Goal: Task Accomplishment & Management: Complete application form

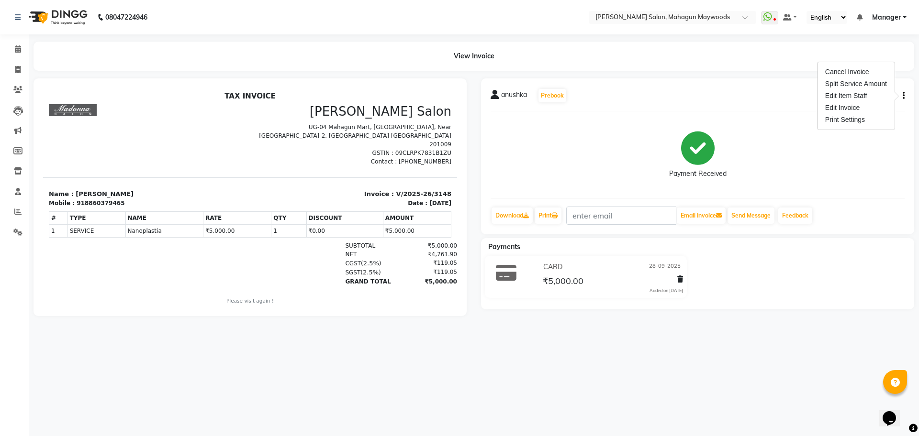
click at [86, 199] on div "918860379465" at bounding box center [101, 203] width 48 height 9
click at [13, 63] on link "Invoice" at bounding box center [14, 70] width 23 height 16
select select "service"
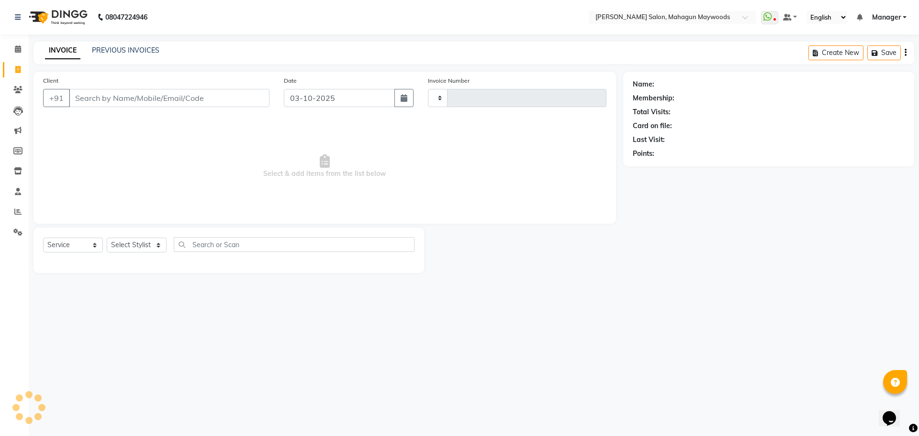
click at [124, 93] on input "Client" at bounding box center [169, 98] width 200 height 18
select select "6425"
type input "3225"
click at [95, 100] on input "Client" at bounding box center [169, 98] width 200 height 18
click at [74, 101] on input "Client" at bounding box center [169, 98] width 200 height 18
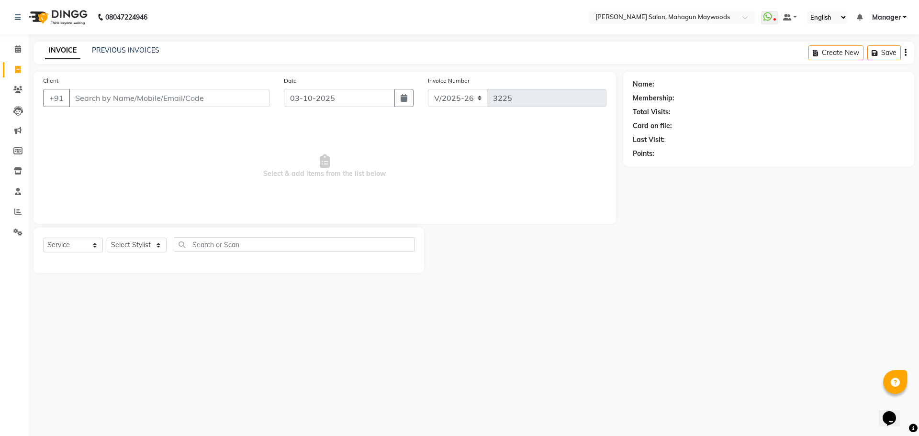
click at [104, 102] on input "Client" at bounding box center [169, 98] width 200 height 18
click at [6, 72] on link "Invoice" at bounding box center [14, 70] width 23 height 16
select select "service"
select select "6425"
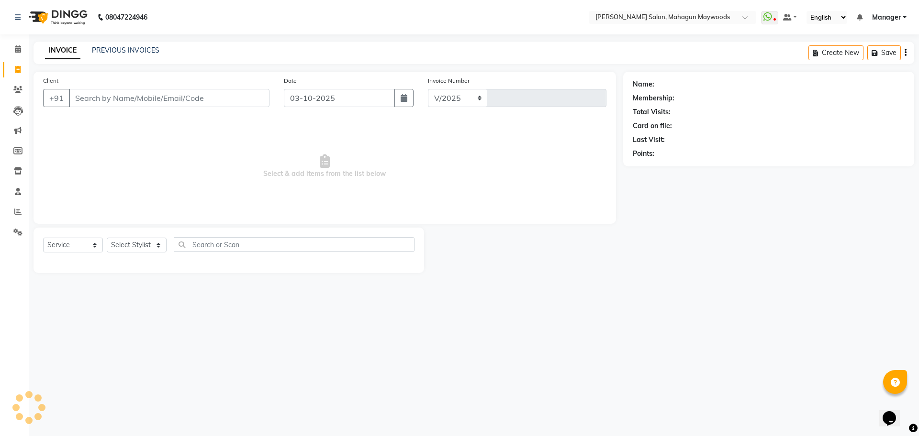
type input "3225"
click at [100, 99] on input "Client" at bounding box center [169, 98] width 200 height 18
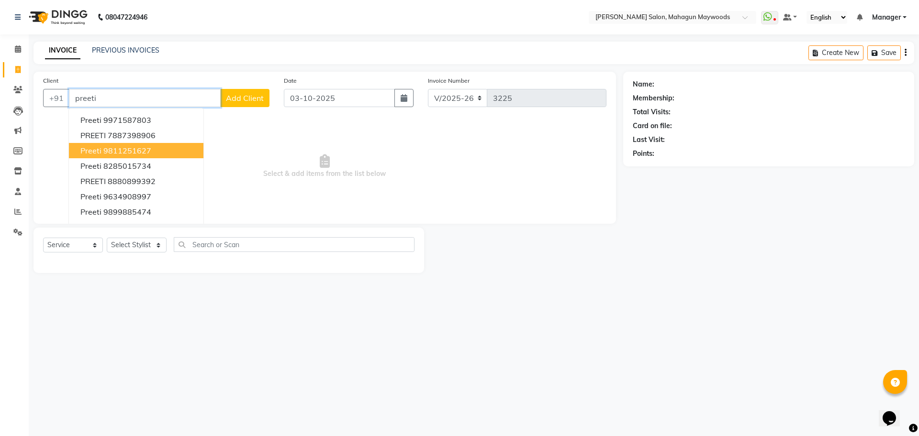
click at [127, 149] on ngb-highlight "9811251627" at bounding box center [127, 151] width 48 height 10
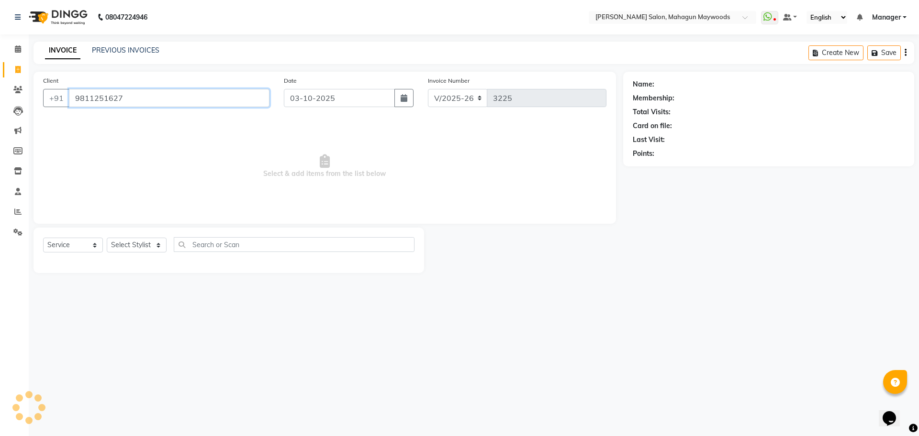
type input "9811251627"
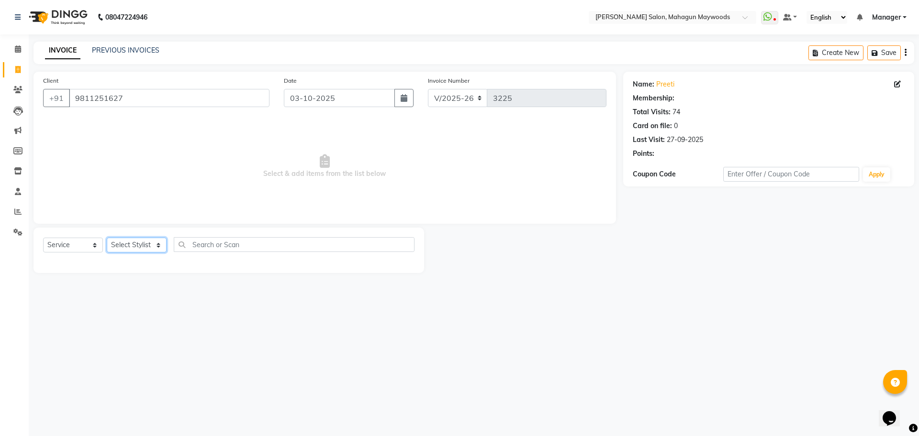
click at [130, 246] on select "Select Stylist Aarti Amit Gautam Manager Pranshant Ji Rahul Riya Sagar Shyam V …" at bounding box center [137, 245] width 60 height 15
select select "67672"
click at [107, 238] on select "Select Stylist Aarti Amit Gautam Manager Pranshant Ji Rahul Riya Sagar Shyam V …" at bounding box center [137, 245] width 60 height 15
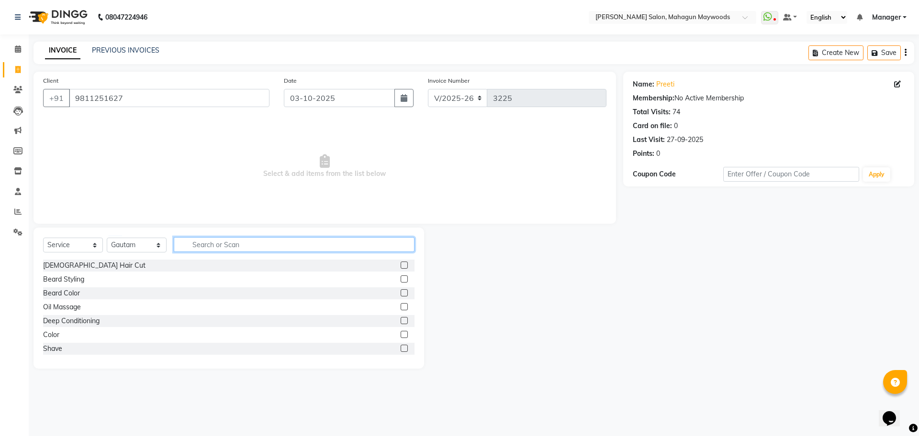
click at [190, 243] on input "text" at bounding box center [294, 244] width 241 height 15
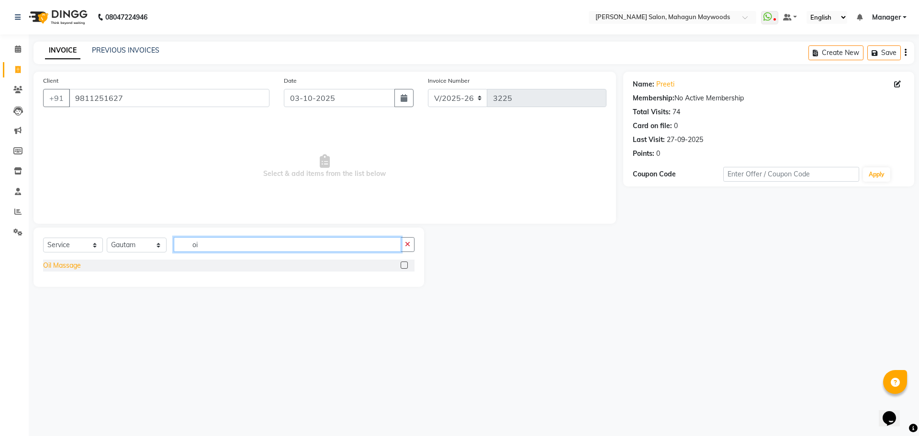
type input "oi"
click at [62, 269] on div "Oil Massage" at bounding box center [62, 266] width 38 height 10
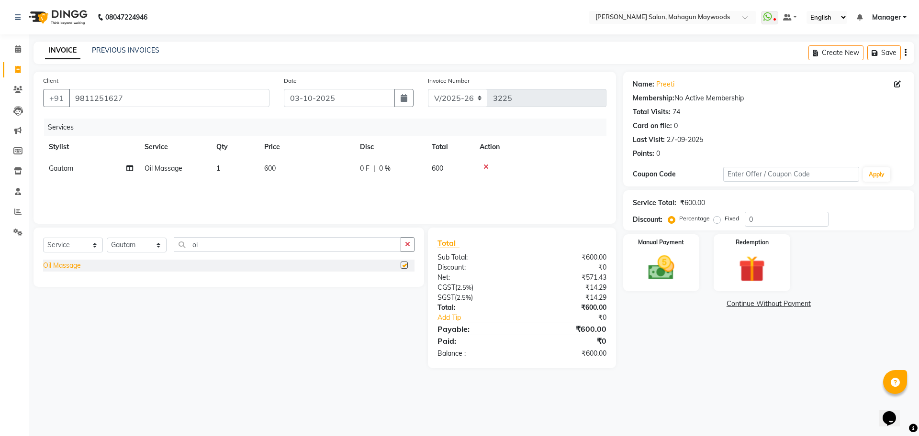
checkbox input "false"
click at [672, 270] on img at bounding box center [661, 268] width 44 height 32
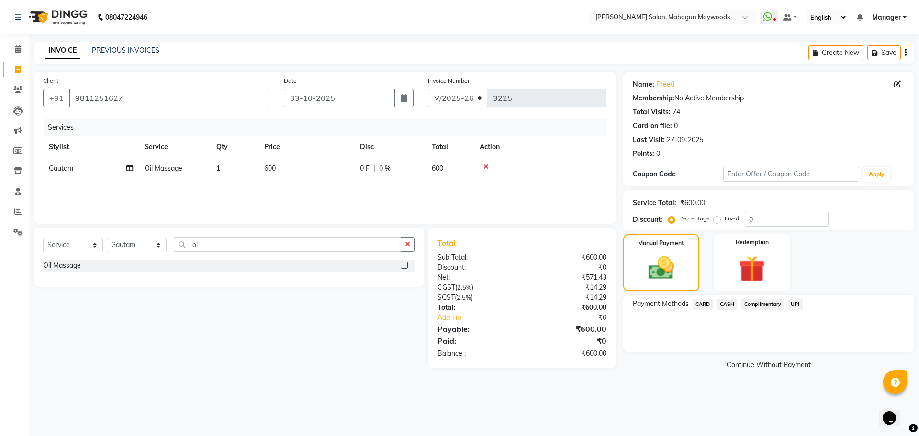
click at [799, 302] on span "UPI" at bounding box center [795, 304] width 15 height 11
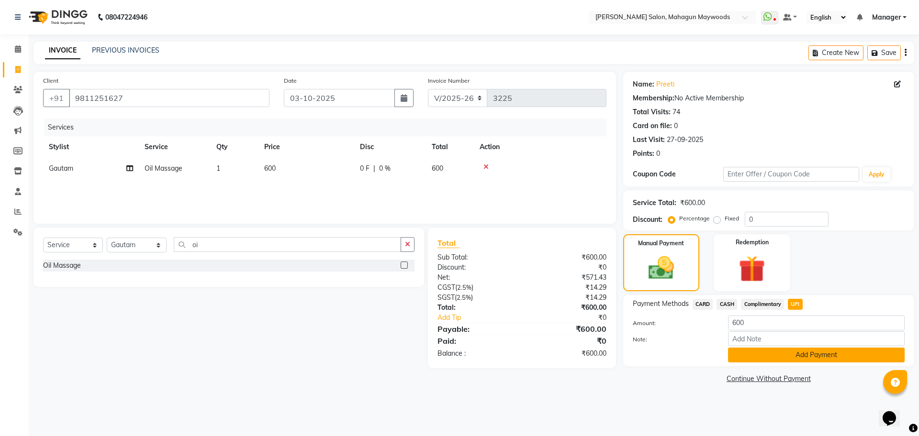
click at [799, 352] on button "Add Payment" at bounding box center [816, 355] width 177 height 15
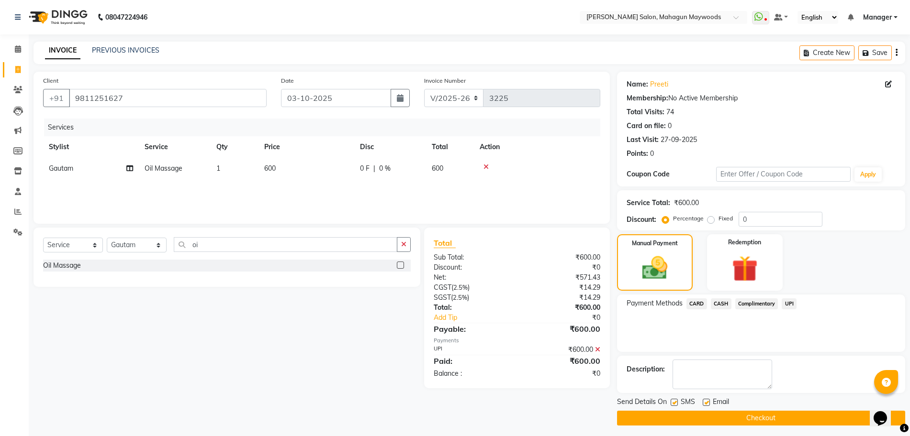
click at [763, 415] on button "Checkout" at bounding box center [761, 418] width 288 height 15
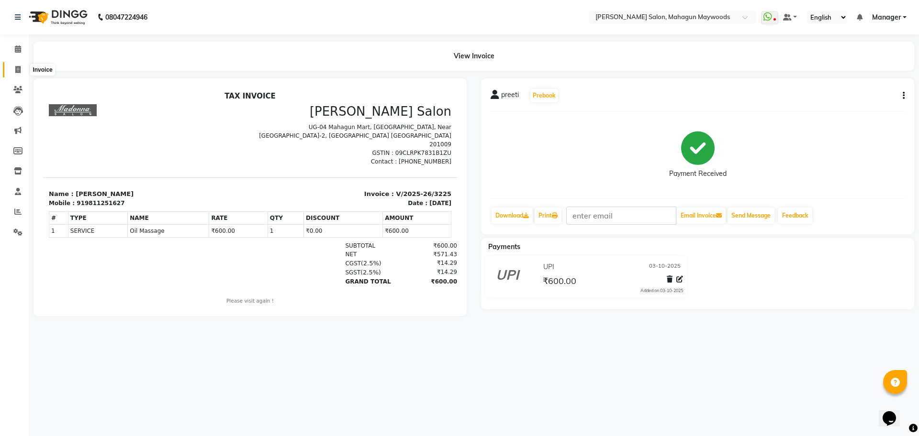
click at [22, 67] on span at bounding box center [18, 70] width 17 height 11
select select "service"
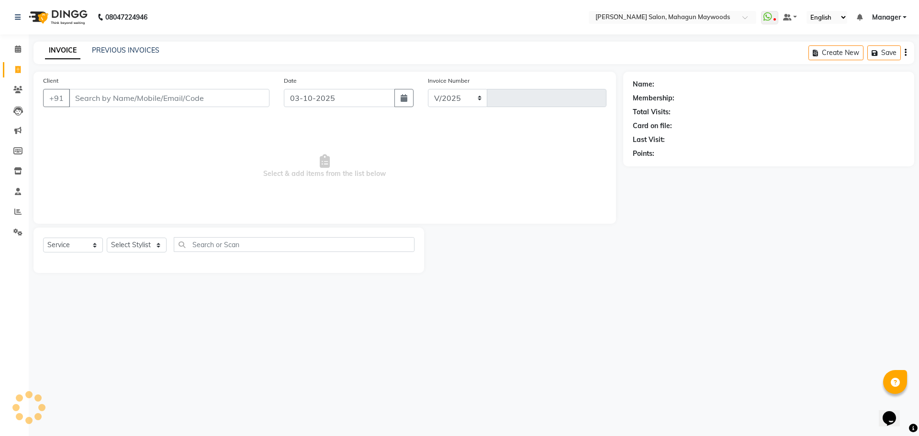
select select "6425"
type input "3226"
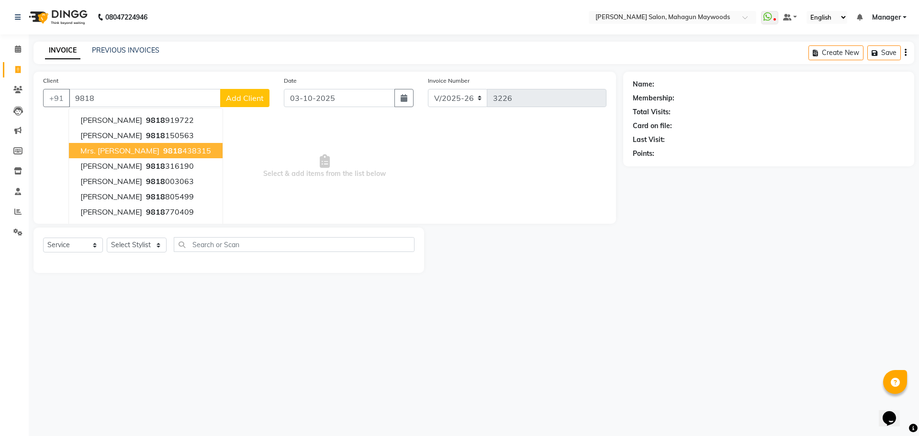
click at [163, 153] on span "9818" at bounding box center [172, 151] width 19 height 10
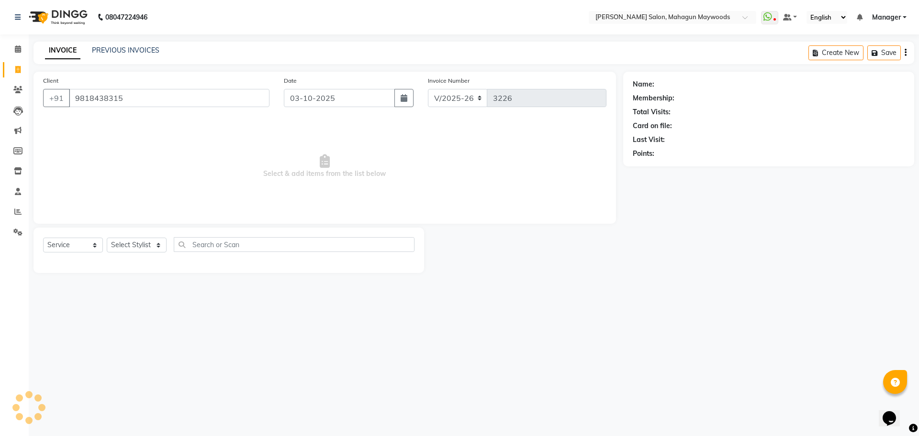
type input "9818438315"
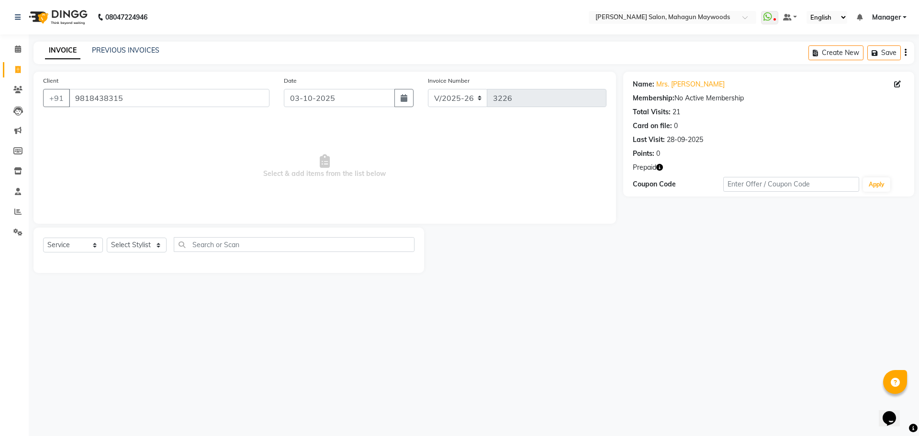
click at [658, 169] on icon "button" at bounding box center [659, 167] width 7 height 7
click at [160, 249] on select "Select Stylist Aarti Amit Gautam Manager Pranshant Ji Rahul Riya Sagar Shyam V …" at bounding box center [137, 245] width 60 height 15
select select "48624"
click at [107, 238] on select "Select Stylist Aarti Amit Gautam Manager Pranshant Ji Rahul Riya Sagar Shyam V …" at bounding box center [137, 245] width 60 height 15
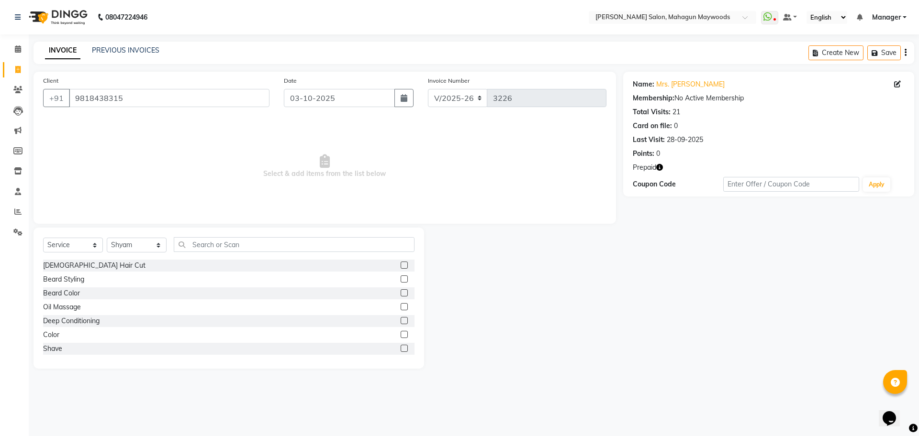
click at [400, 336] on label at bounding box center [403, 334] width 7 height 7
click at [400, 336] on input "checkbox" at bounding box center [403, 335] width 6 height 6
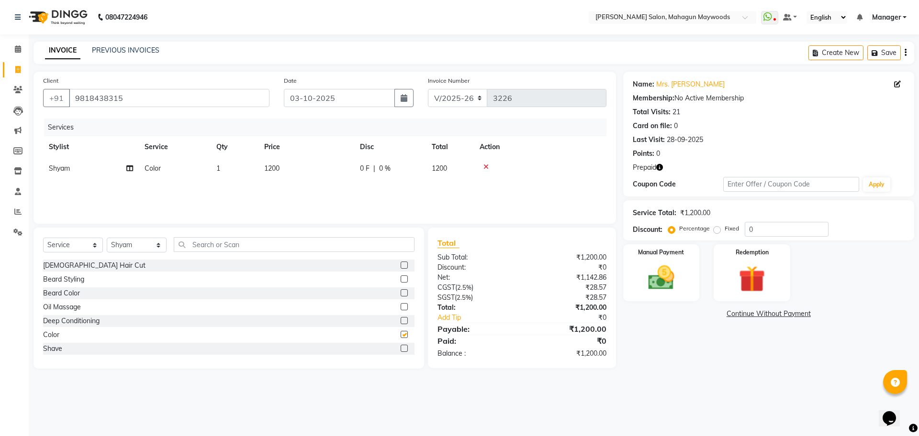
checkbox input "false"
click at [400, 278] on label at bounding box center [403, 279] width 7 height 7
click at [400, 278] on input "checkbox" at bounding box center [403, 280] width 6 height 6
checkbox input "false"
click at [301, 166] on td "1200" at bounding box center [306, 169] width 96 height 22
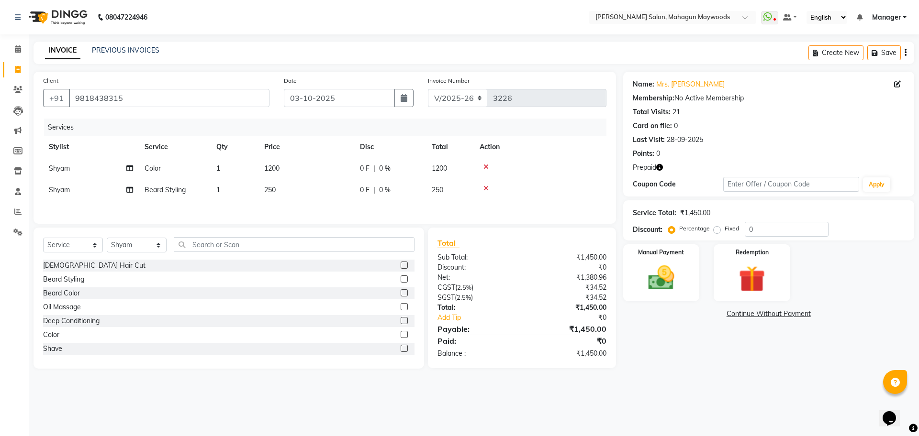
select select "48624"
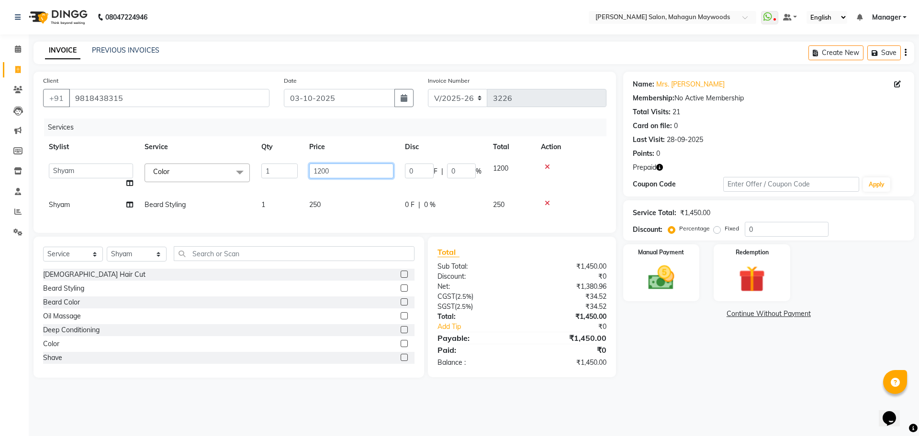
click at [339, 169] on input "1200" at bounding box center [351, 171] width 84 height 15
type input "1300"
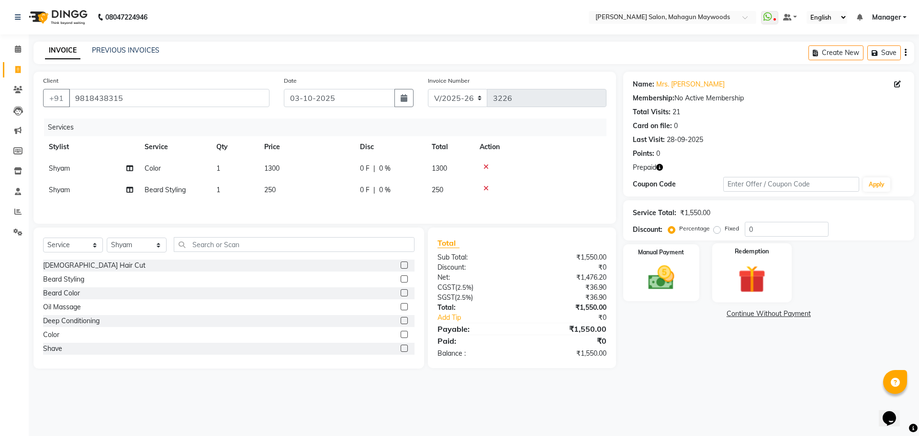
click at [745, 277] on img at bounding box center [751, 279] width 44 height 34
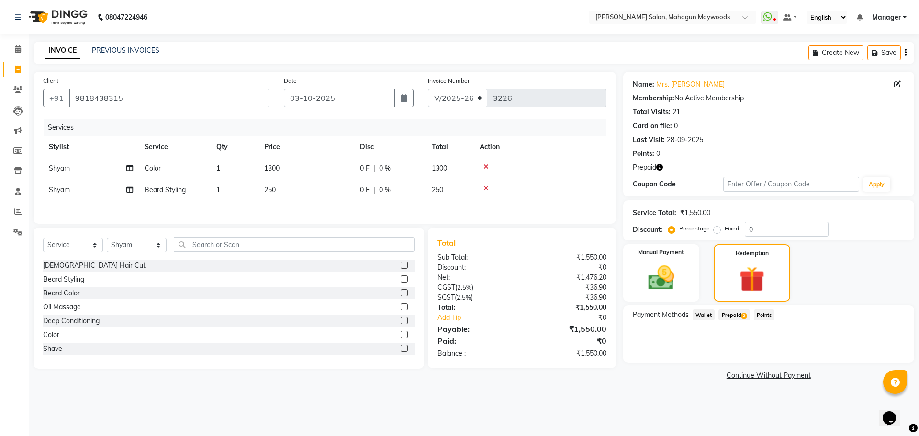
click at [738, 316] on span "Prepaid 2" at bounding box center [733, 315] width 31 height 11
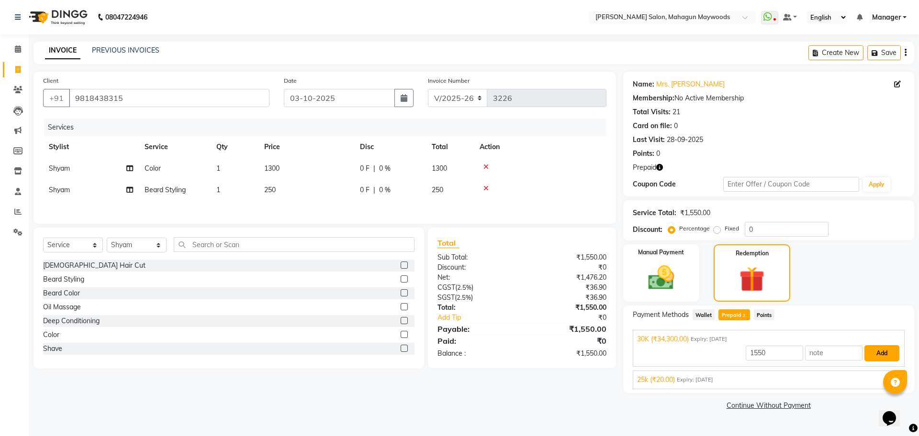
click at [873, 354] on button "Add" at bounding box center [881, 353] width 35 height 16
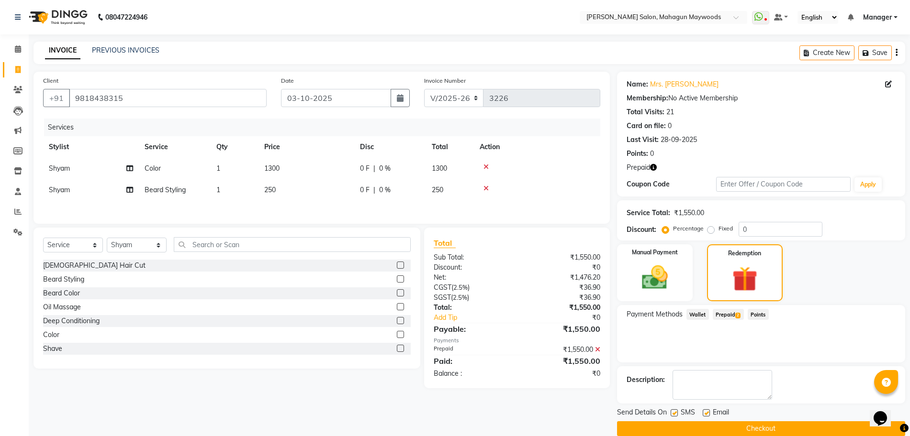
click at [810, 429] on button "Checkout" at bounding box center [761, 429] width 288 height 15
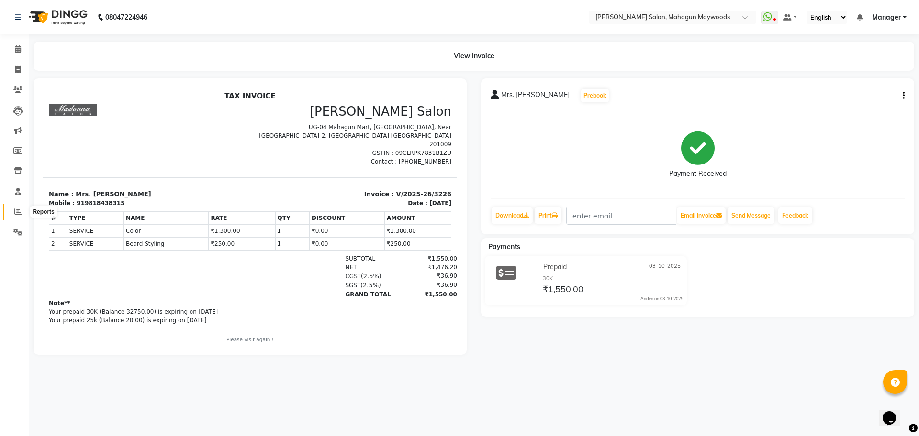
click at [20, 211] on icon at bounding box center [17, 211] width 7 height 7
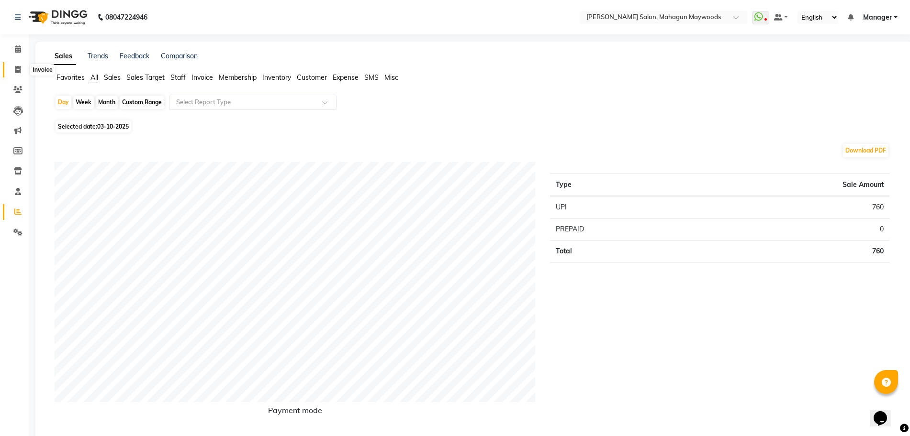
click at [21, 69] on icon at bounding box center [17, 69] width 5 height 7
select select "service"
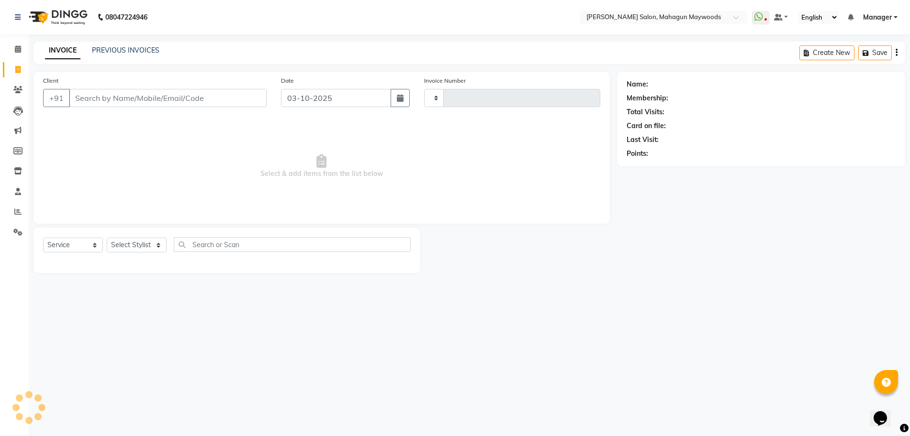
type input "3227"
select select "6425"
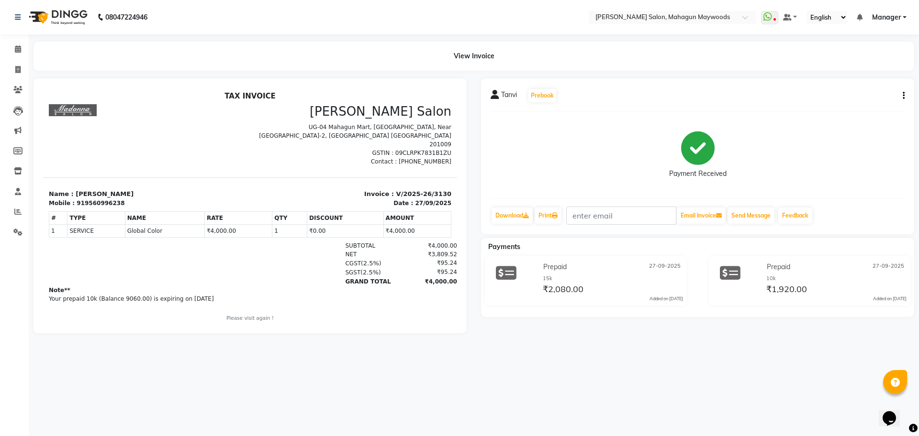
click at [901, 95] on button "button" at bounding box center [902, 96] width 6 height 10
click at [855, 96] on div "Edit Item Staff" at bounding box center [856, 96] width 66 height 12
select select "48623"
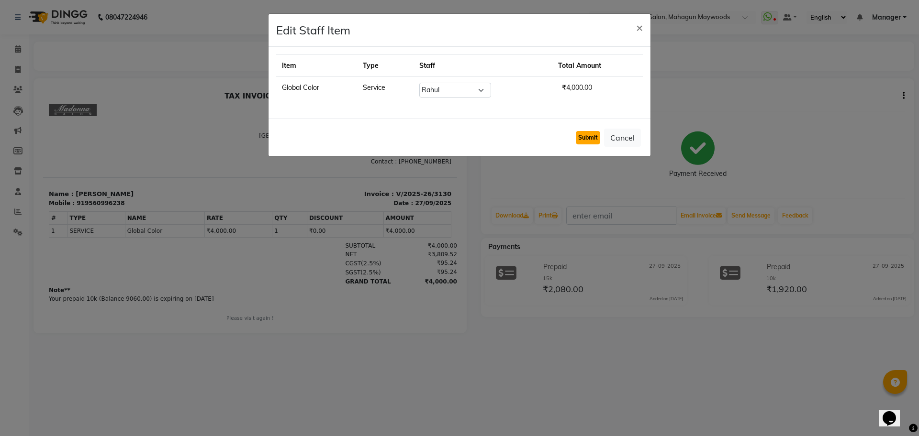
click at [590, 136] on button "Submit" at bounding box center [588, 137] width 24 height 13
